Goal: Task Accomplishment & Management: Manage account settings

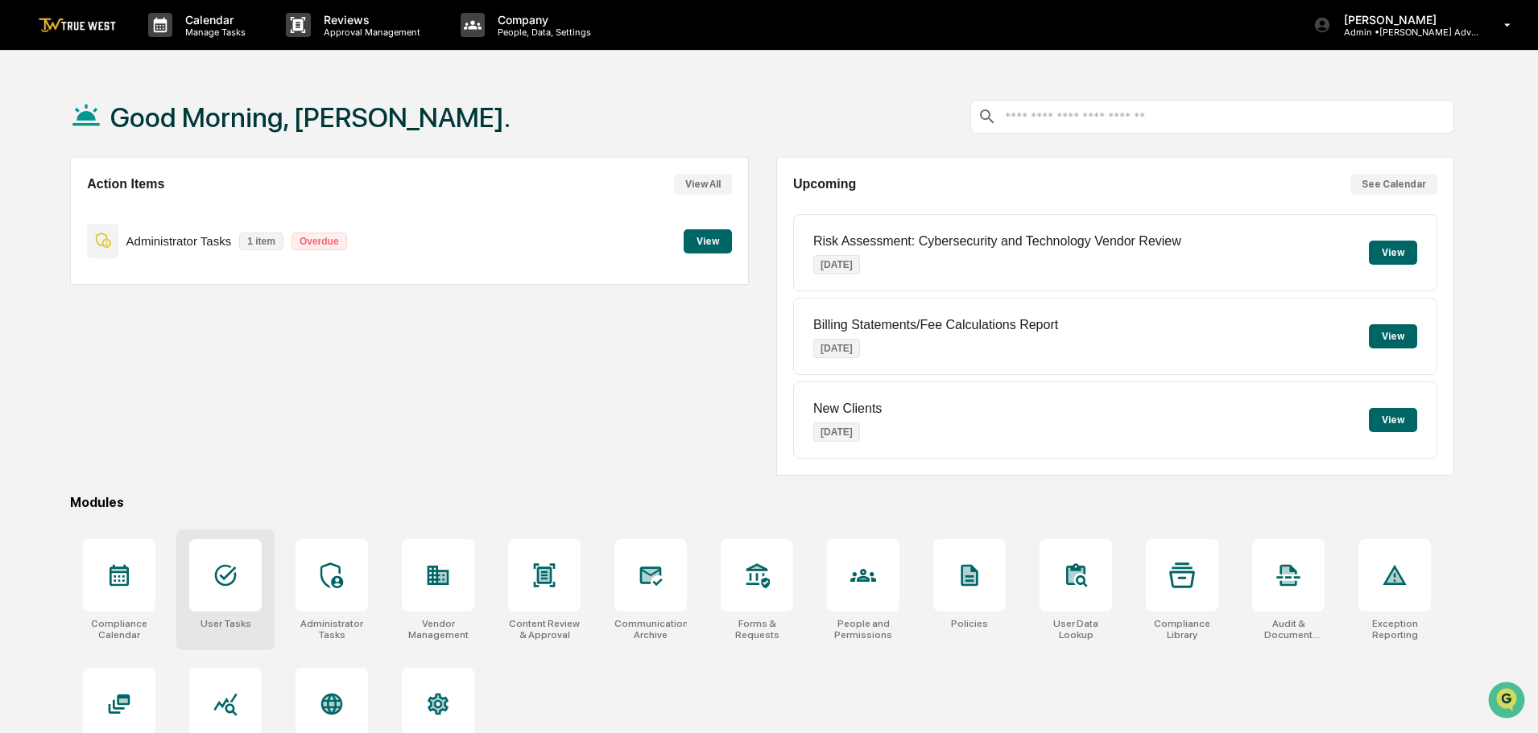
click at [220, 578] on icon at bounding box center [226, 576] width 26 height 26
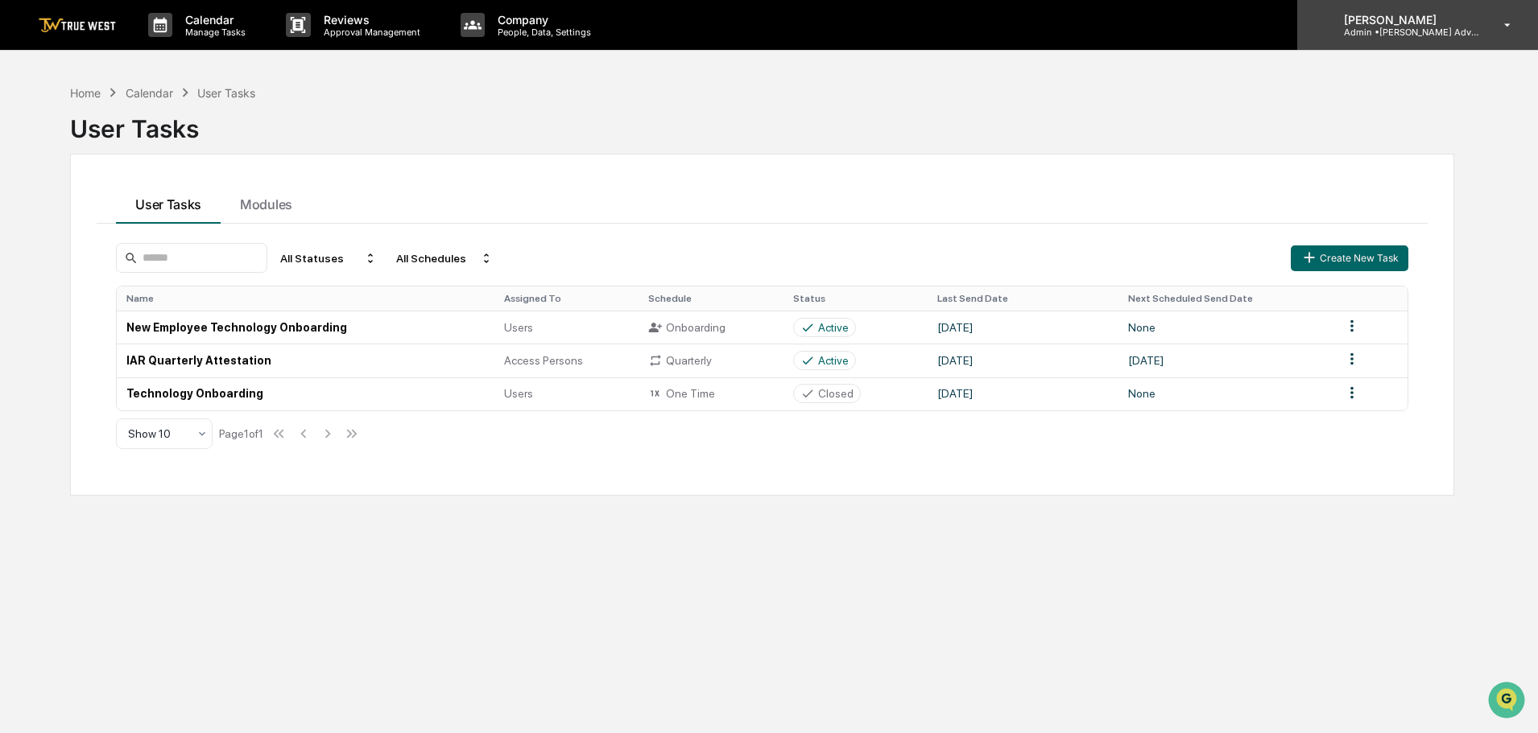
click at [1374, 24] on p "[PERSON_NAME]" at bounding box center [1406, 20] width 150 height 14
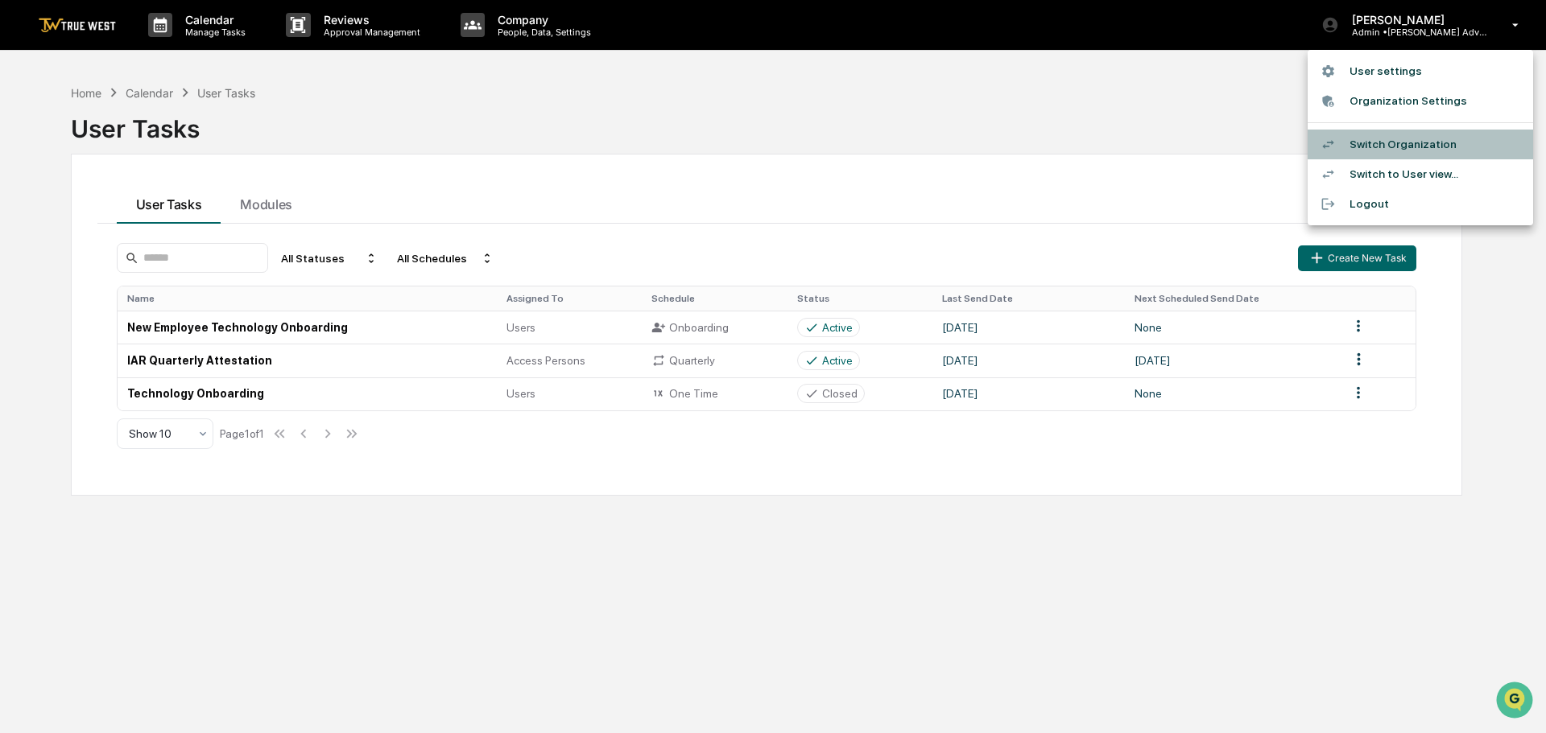
click at [1377, 139] on li "Switch Organization" at bounding box center [1419, 145] width 225 height 30
